Goal: Information Seeking & Learning: Check status

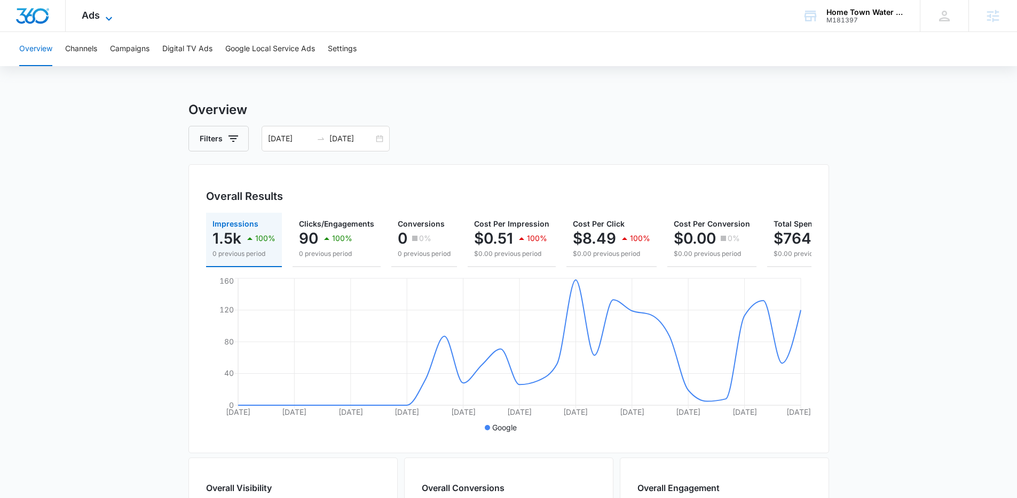
click at [97, 20] on span "Ads" at bounding box center [91, 15] width 18 height 11
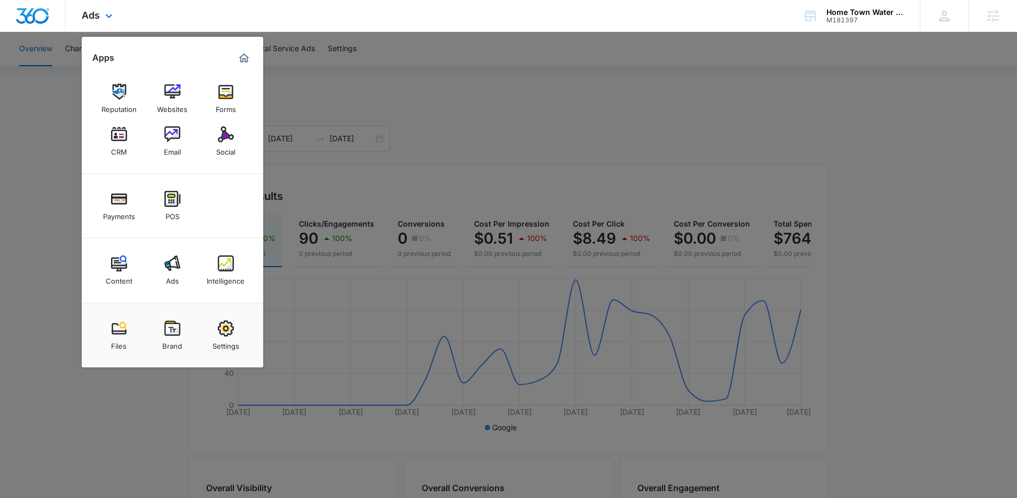
drag, startPoint x: 476, startPoint y: 112, endPoint x: 371, endPoint y: 22, distance: 137.8
click at [471, 106] on div at bounding box center [508, 249] width 1017 height 498
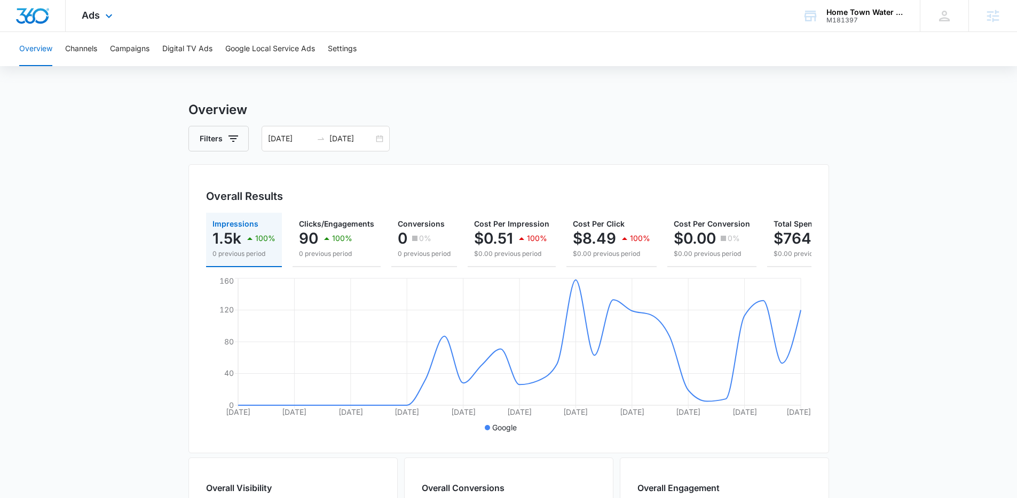
click at [101, 20] on div "Ads Apps Reputation Websites Forms CRM Email Social Payments POS Content Ads In…" at bounding box center [99, 15] width 66 height 31
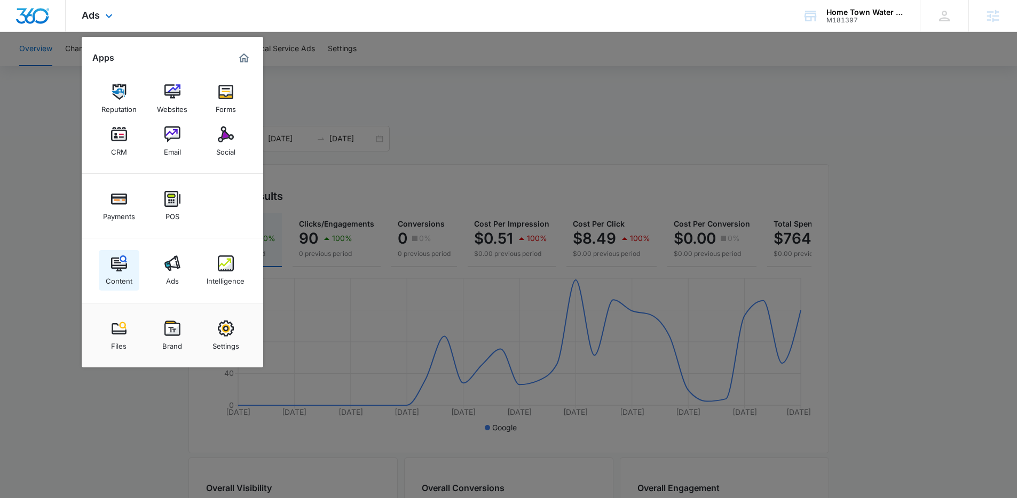
click at [133, 273] on link "Content" at bounding box center [119, 270] width 41 height 41
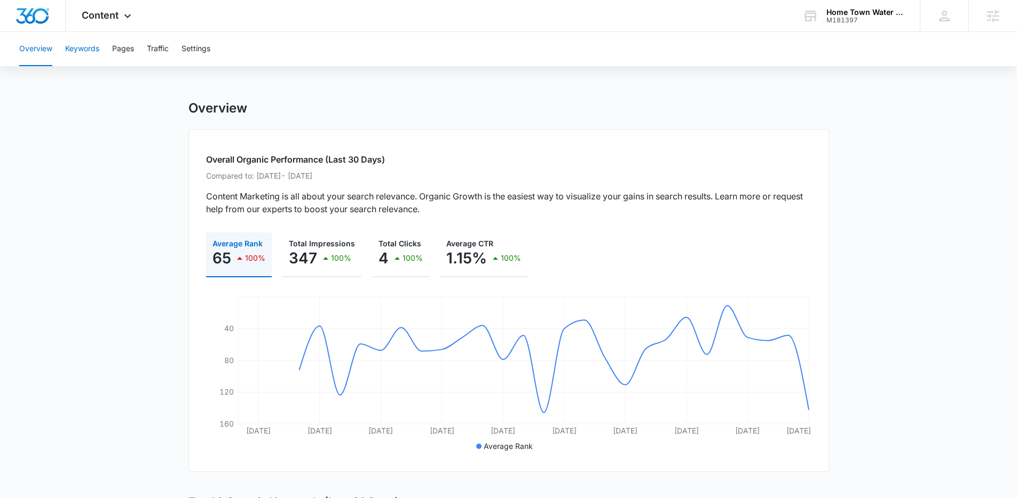
click at [82, 45] on button "Keywords" at bounding box center [82, 49] width 34 height 34
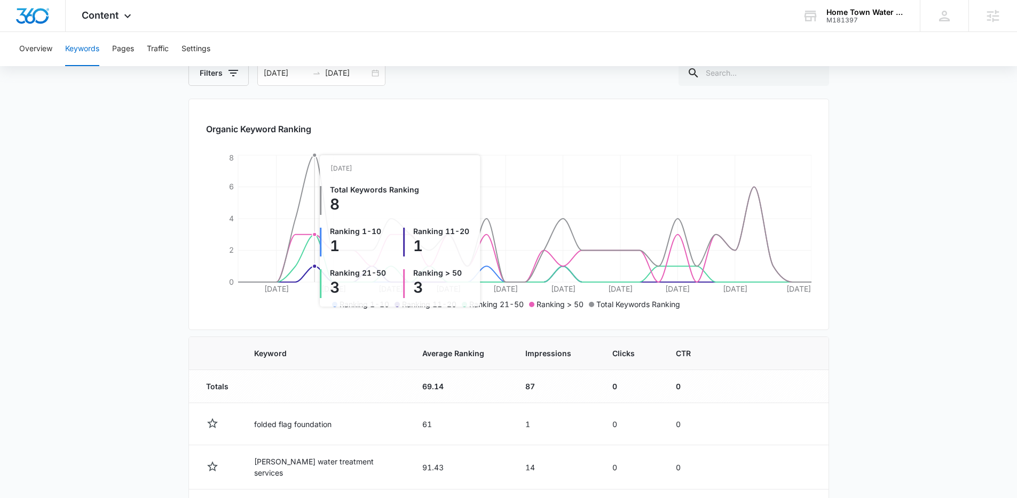
scroll to position [2, 0]
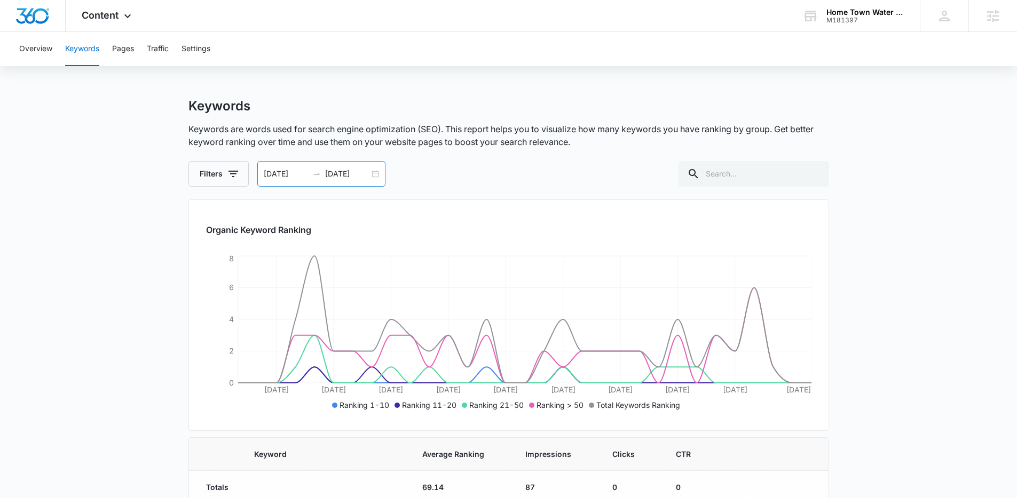
click at [376, 174] on div "[DATE] [DATE]" at bounding box center [321, 174] width 128 height 26
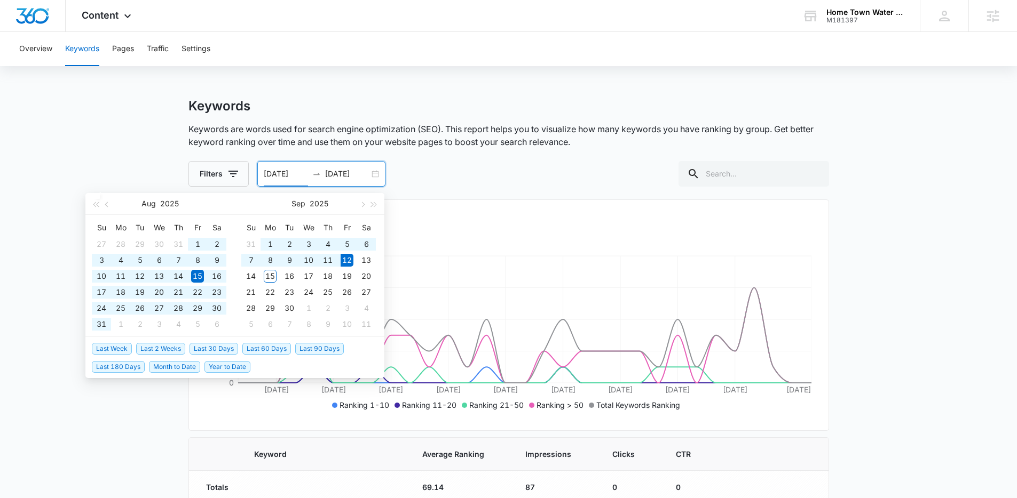
click at [258, 348] on span "Last 60 Days" at bounding box center [266, 349] width 49 height 12
type input "[DATE]"
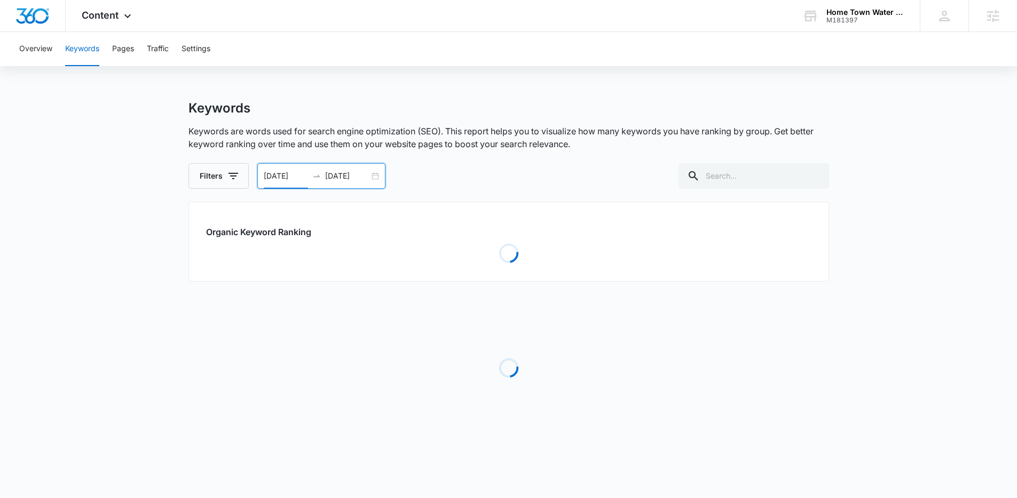
click at [494, 177] on div "Filters [DATE] [DATE] [DATE] Su Mo Tu We Th Fr Sa 29 30 1 2 3 4 5 6 7 8 9 10 11…" at bounding box center [508, 176] width 640 height 26
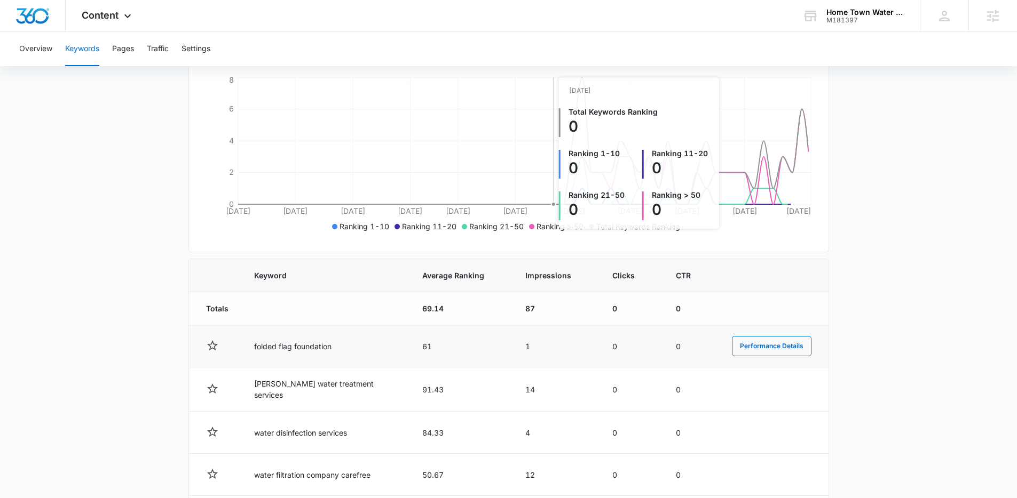
scroll to position [219, 0]
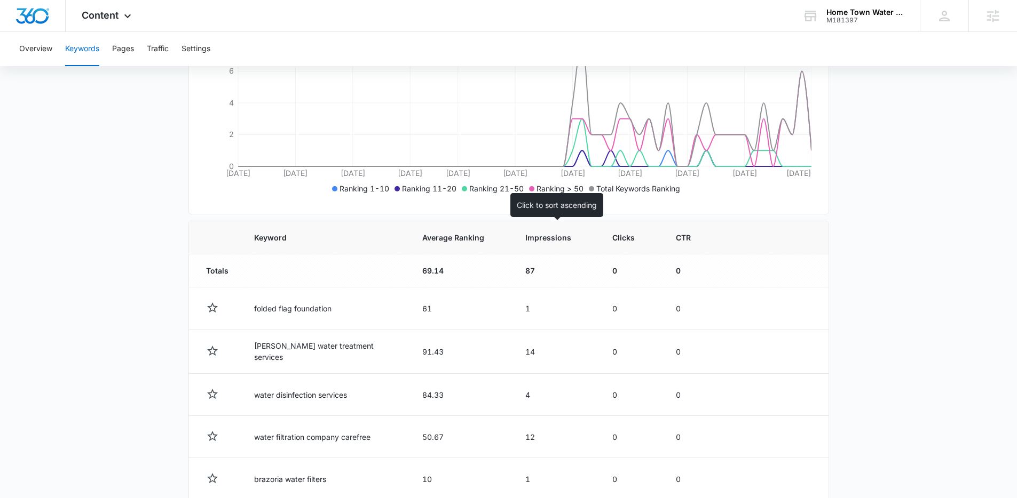
click at [571, 236] on div "Impressions" at bounding box center [555, 237] width 61 height 11
click at [548, 248] on th "Impressions" at bounding box center [555, 237] width 87 height 33
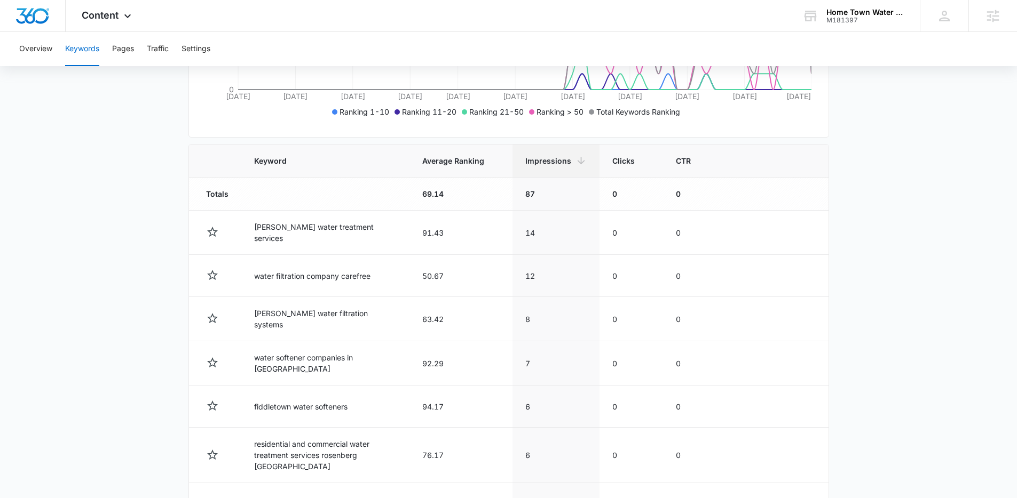
scroll to position [0, 0]
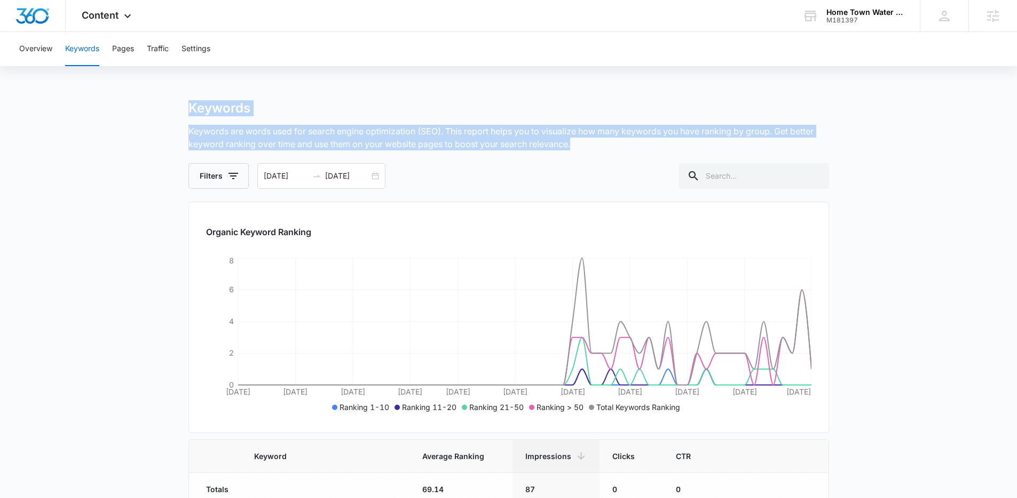
drag, startPoint x: 183, startPoint y: 107, endPoint x: 715, endPoint y: 150, distance: 534.4
click at [715, 150] on p "Keywords are words used for search engine optimization (SEO). This report helps…" at bounding box center [508, 138] width 640 height 26
drag, startPoint x: 481, startPoint y: 134, endPoint x: 110, endPoint y: 105, distance: 372.6
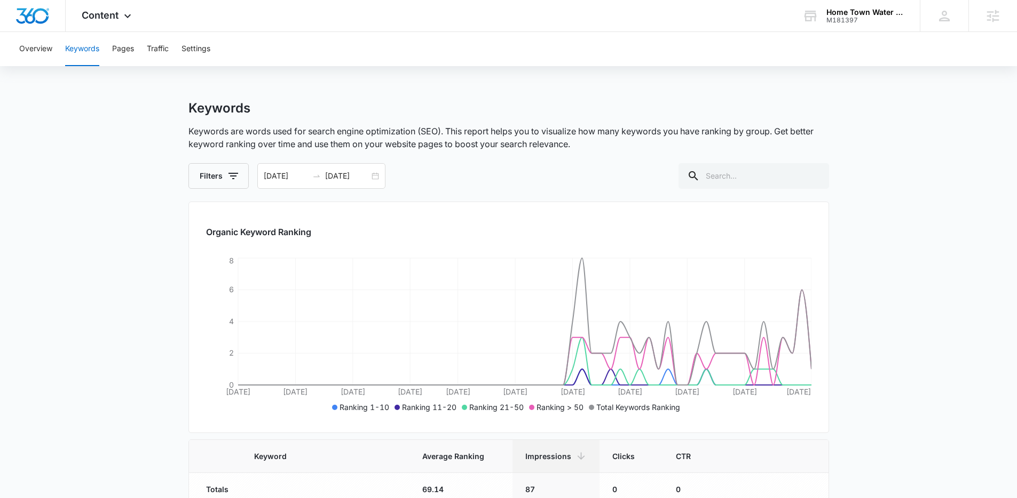
click at [309, 53] on div "Overview Keywords Pages Traffic Settings" at bounding box center [508, 49] width 991 height 34
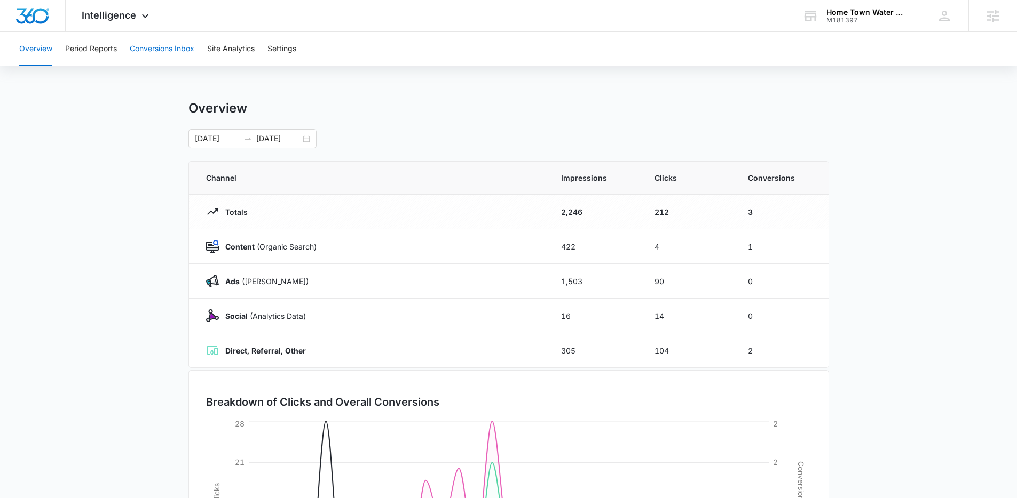
click at [154, 56] on button "Conversions Inbox" at bounding box center [162, 49] width 65 height 34
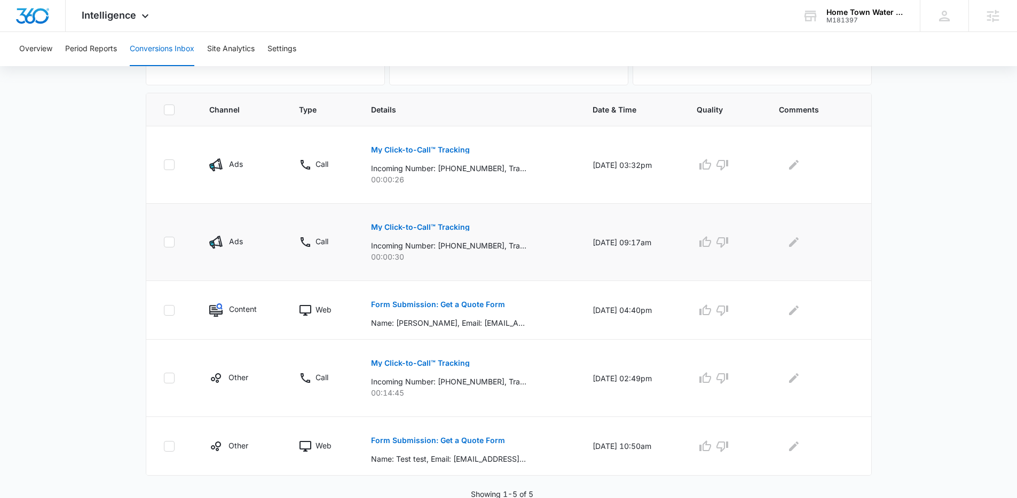
scroll to position [211, 0]
click at [463, 304] on p "Form Submission: Get a Quote Form" at bounding box center [438, 302] width 134 height 7
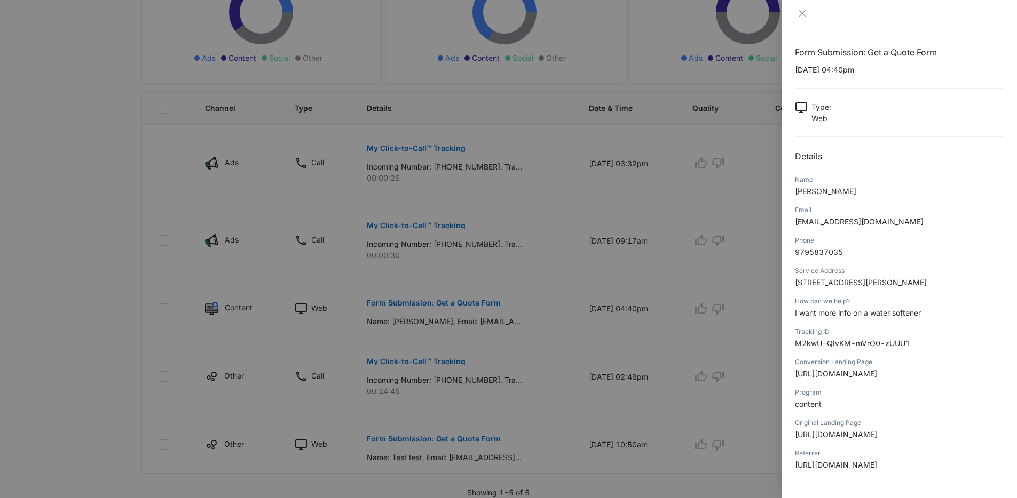
click at [563, 249] on div at bounding box center [508, 249] width 1017 height 498
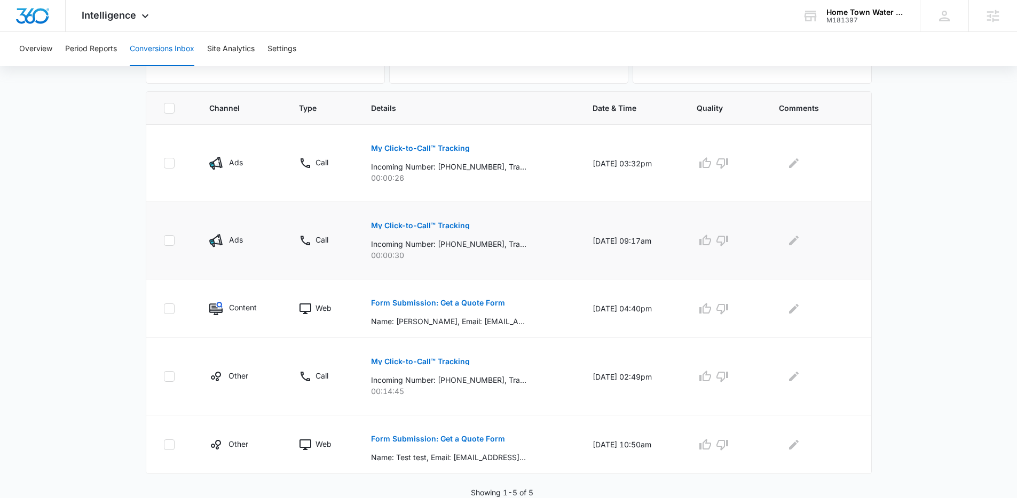
click at [427, 226] on p "My Click-to-Call™ Tracking" at bounding box center [420, 225] width 99 height 7
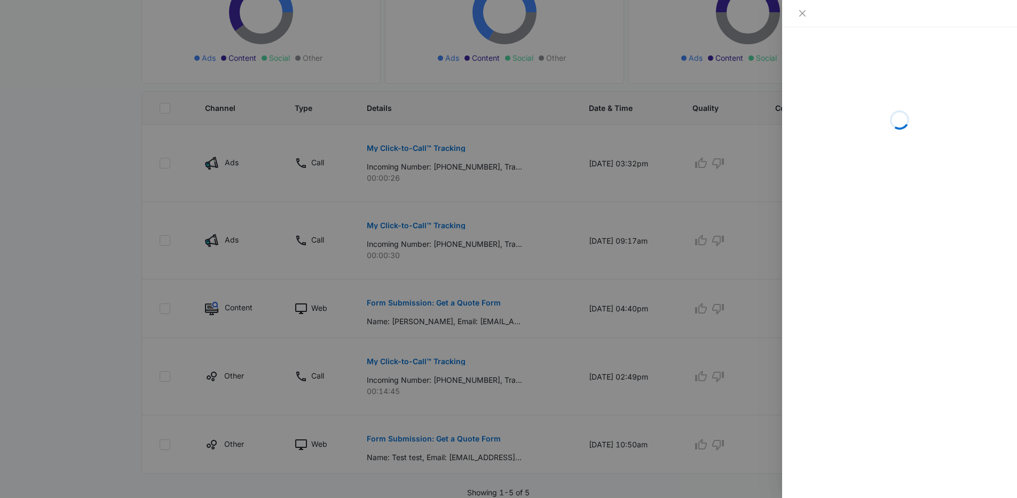
scroll to position [209, 0]
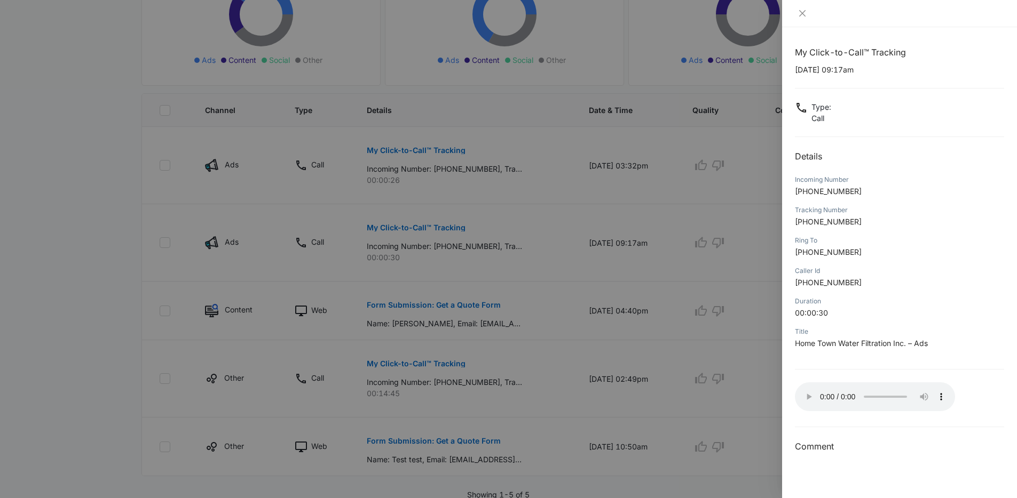
click at [514, 275] on div at bounding box center [508, 249] width 1017 height 498
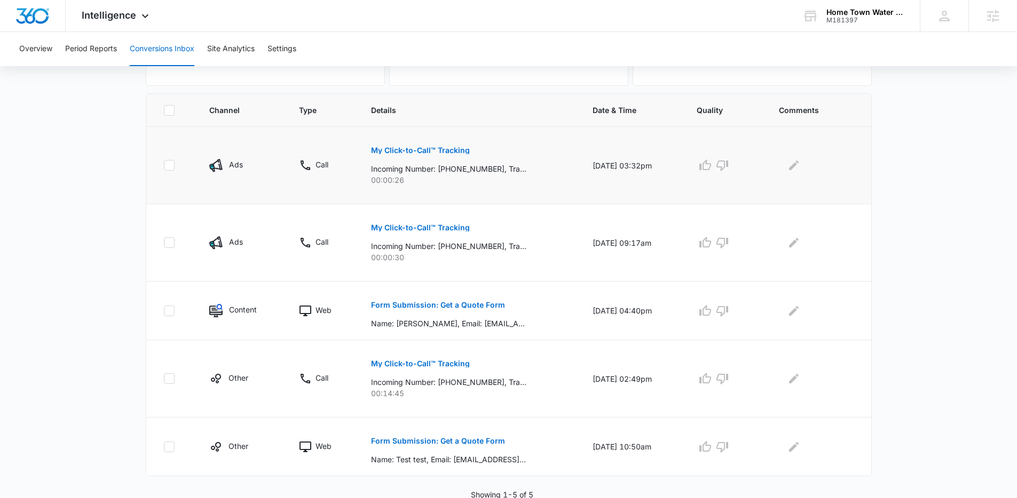
click at [421, 155] on button "My Click-to-Call™ Tracking" at bounding box center [420, 151] width 99 height 26
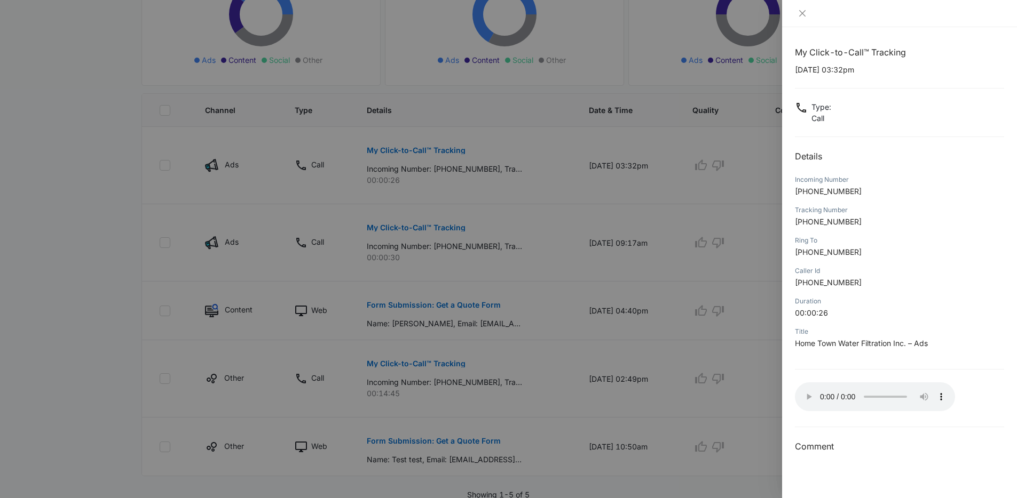
click at [731, 350] on div at bounding box center [508, 249] width 1017 height 498
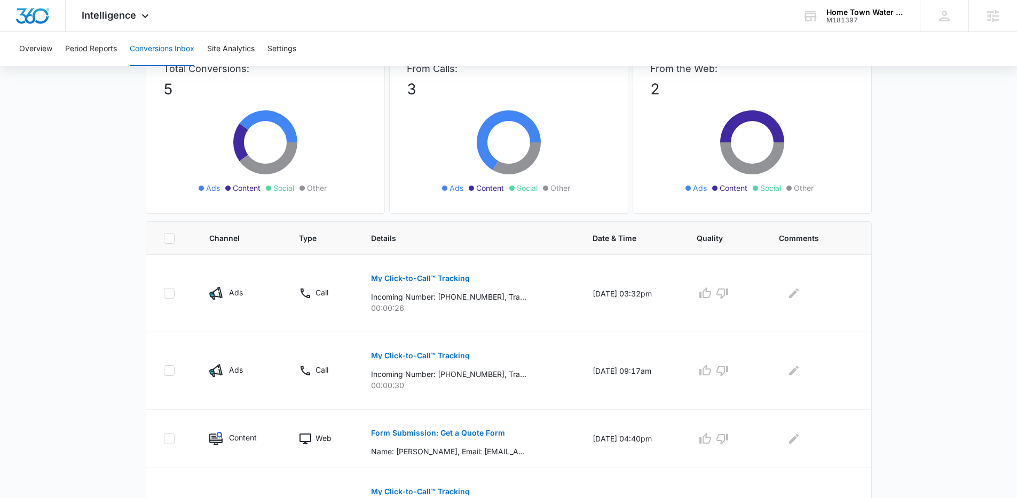
scroll to position [0, 0]
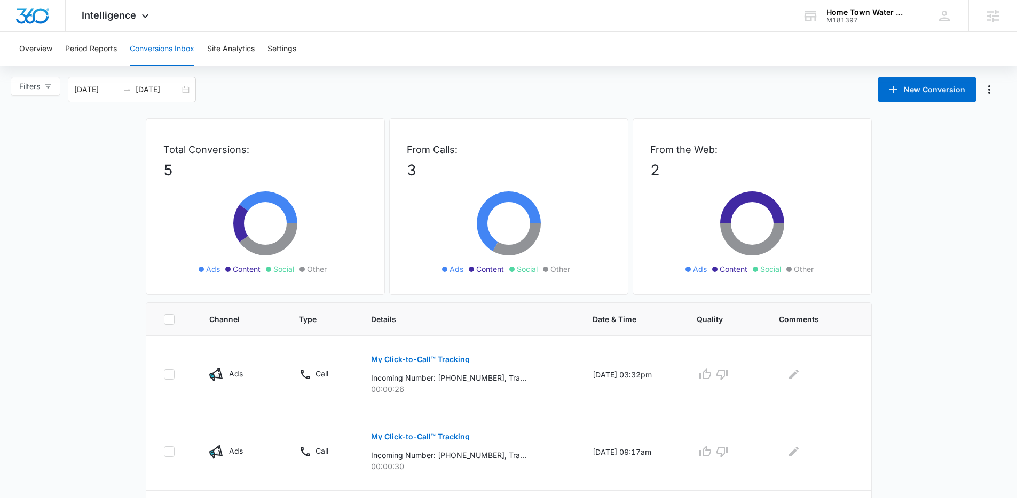
click at [389, 101] on div "Filters 08/16/2025 09/15/2025 New Conversion" at bounding box center [508, 90] width 1017 height 26
